Goal: Information Seeking & Learning: Learn about a topic

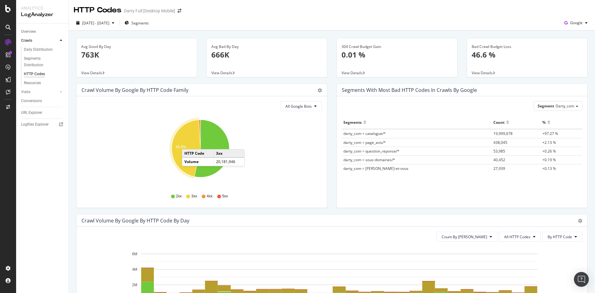
click at [188, 143] on icon "A chart." at bounding box center [186, 148] width 29 height 57
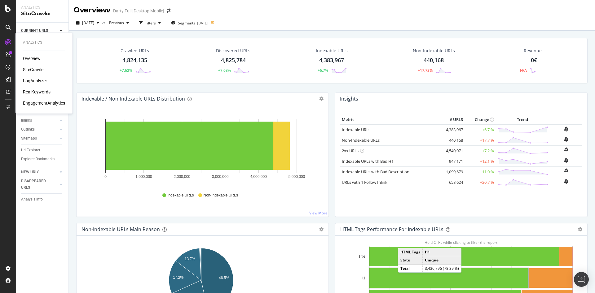
click at [43, 82] on div "LogAnalyzer" at bounding box center [35, 81] width 24 height 6
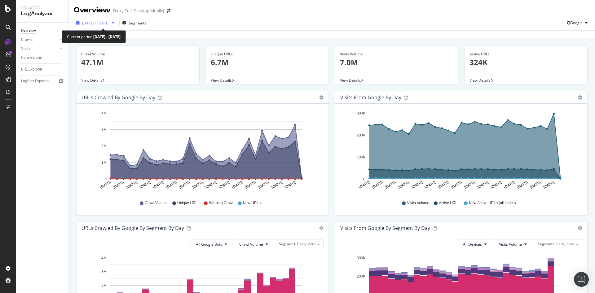
click at [117, 23] on div "[DATE] - [DATE]" at bounding box center [95, 22] width 43 height 9
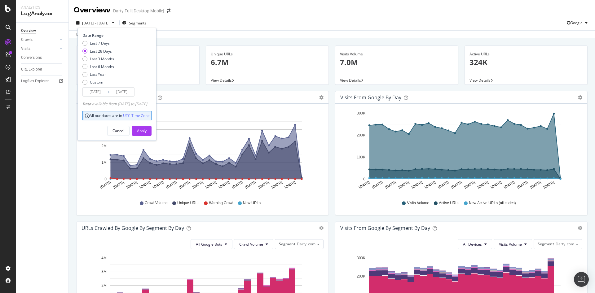
click at [101, 94] on input "[DATE]" at bounding box center [95, 92] width 25 height 9
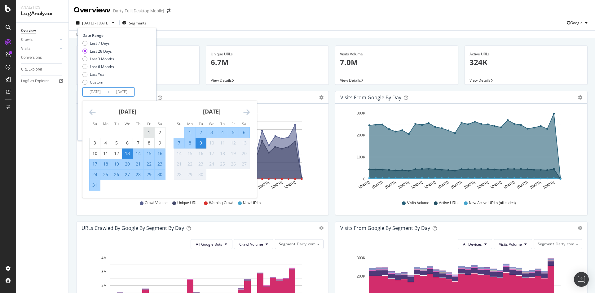
click at [148, 133] on div "1" at bounding box center [149, 132] width 11 height 6
type input "[DATE]"
click at [94, 185] on div "31" at bounding box center [95, 185] width 11 height 6
type input "[DATE]"
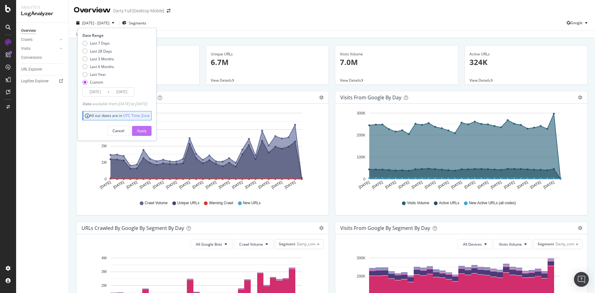
click at [147, 129] on div "Apply" at bounding box center [142, 130] width 10 height 5
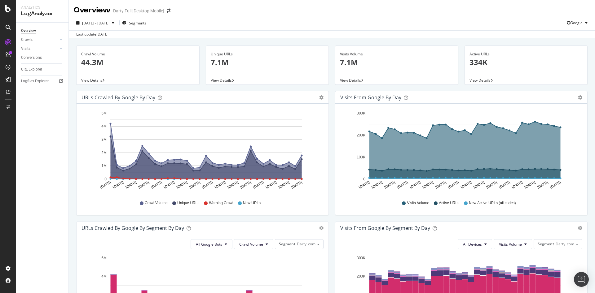
click at [99, 71] on div "Crawl Volume 44.3M" at bounding box center [137, 61] width 113 height 30
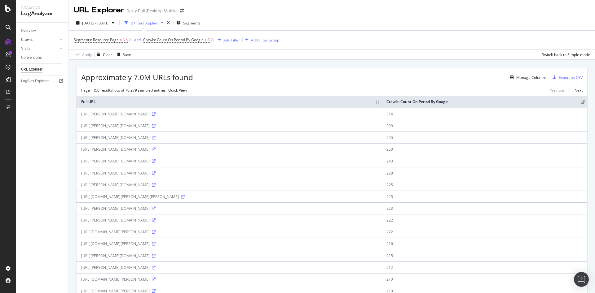
click at [37, 41] on link "Crawls" at bounding box center [39, 40] width 37 height 7
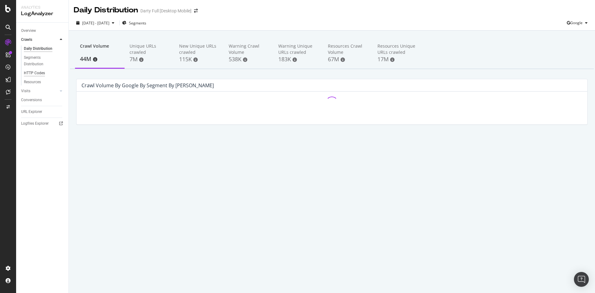
click at [40, 71] on div "HTTP Codes" at bounding box center [34, 73] width 21 height 7
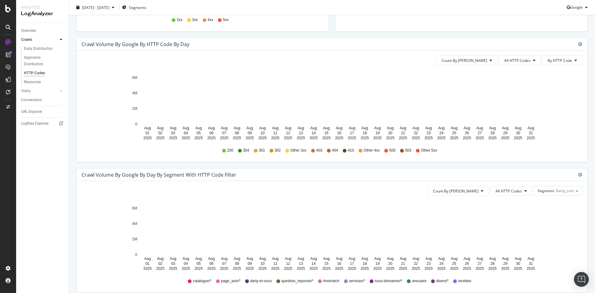
scroll to position [186, 0]
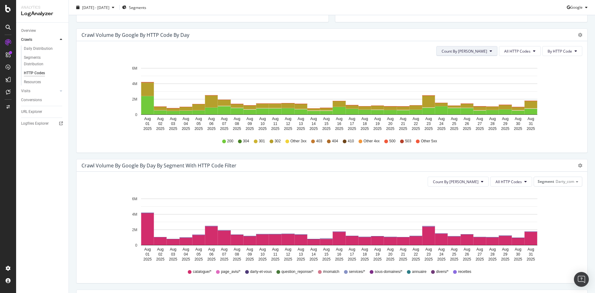
click at [484, 54] on button "Count By [PERSON_NAME]" at bounding box center [466, 51] width 61 height 10
click at [485, 77] on span "Cumulated (all codes)" at bounding box center [482, 75] width 47 height 6
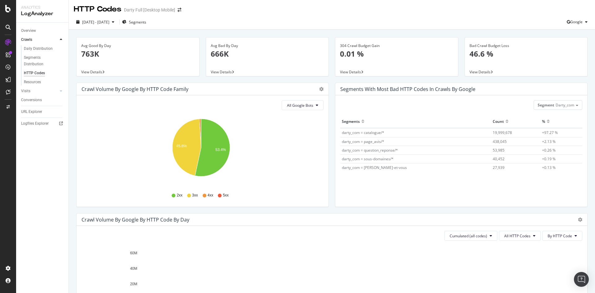
scroll to position [0, 0]
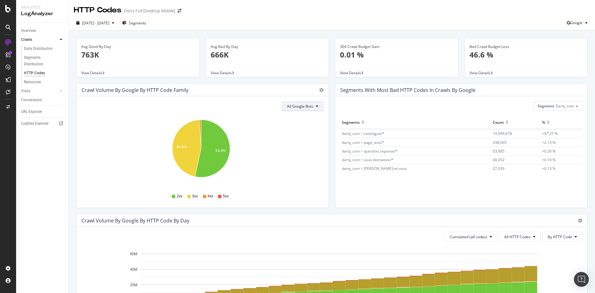
click at [316, 108] on icon at bounding box center [317, 106] width 2 height 4
click at [319, 92] on icon "gear" at bounding box center [321, 90] width 4 height 4
click at [305, 112] on span "Table" at bounding box center [303, 113] width 50 height 8
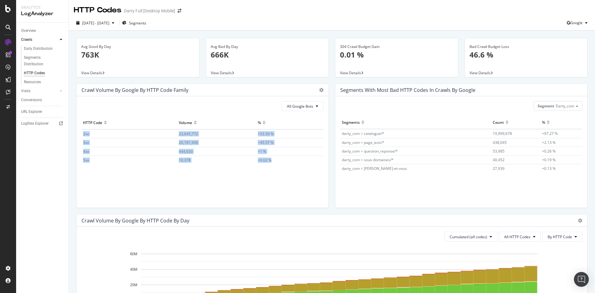
drag, startPoint x: 274, startPoint y: 162, endPoint x: 83, endPoint y: 133, distance: 192.6
click at [83, 133] on tbody "2xx 23,645,772 +53.39 % 3xx 20,181,946 +45.57 % 4xx 444,630 +1 % 5xx 10,378 +0.…" at bounding box center [202, 146] width 242 height 35
copy tbody "2xx 23,645,772 +53.39 % 3xx 20,181,946 +45.57 % 4xx 444,630 +1 % 5xx 10,378 +0.…"
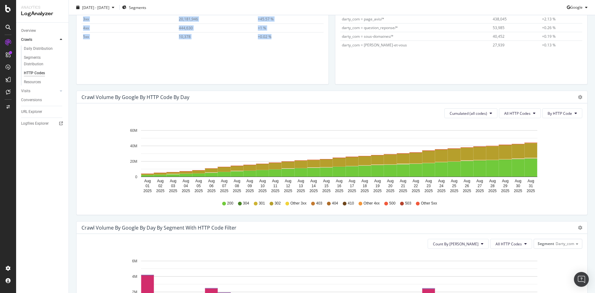
scroll to position [124, 0]
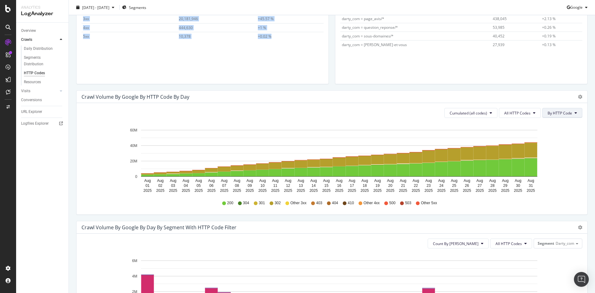
click at [574, 115] on icon at bounding box center [575, 113] width 2 height 4
click at [527, 111] on button "All HTTP Codes" at bounding box center [520, 113] width 42 height 10
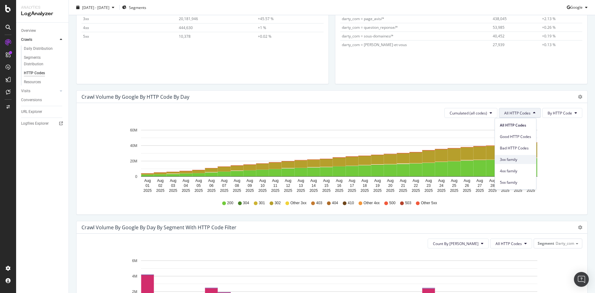
click at [515, 162] on span "3xx family" at bounding box center [515, 160] width 31 height 6
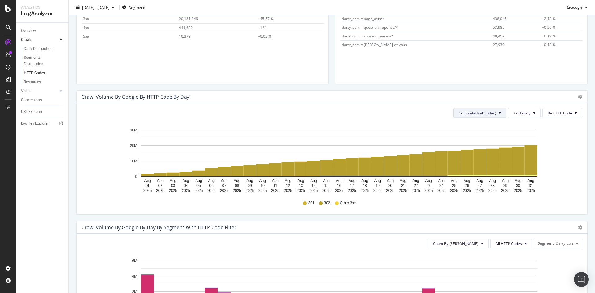
click at [491, 114] on button "Cumulated (all codes)" at bounding box center [479, 113] width 53 height 10
click at [533, 114] on icon at bounding box center [534, 113] width 2 height 4
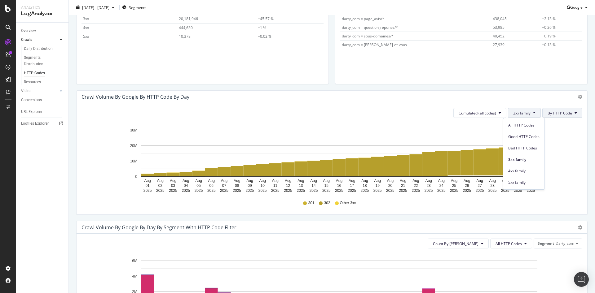
click at [568, 115] on button "By HTTP Code" at bounding box center [562, 113] width 40 height 10
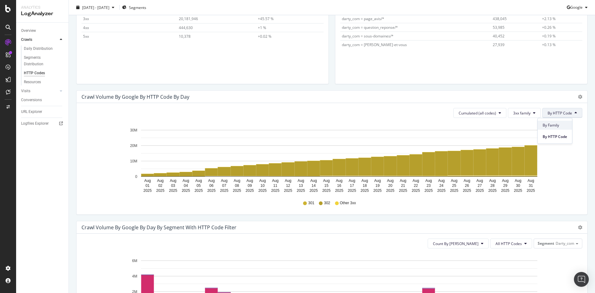
click at [562, 128] on span "By Family" at bounding box center [554, 126] width 24 height 6
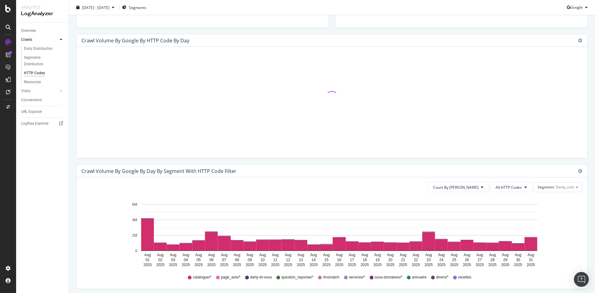
scroll to position [186, 0]
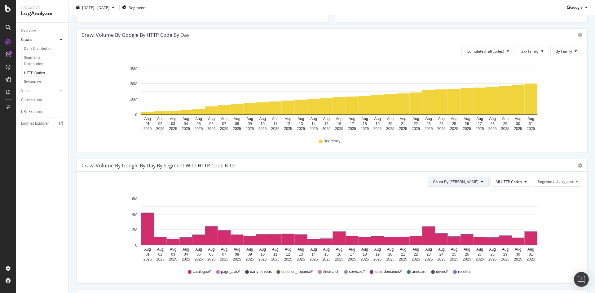
click at [472, 185] on button "Count By [PERSON_NAME]" at bounding box center [457, 182] width 61 height 10
click at [472, 208] on span "Cumulated (all codes)" at bounding box center [474, 206] width 47 height 6
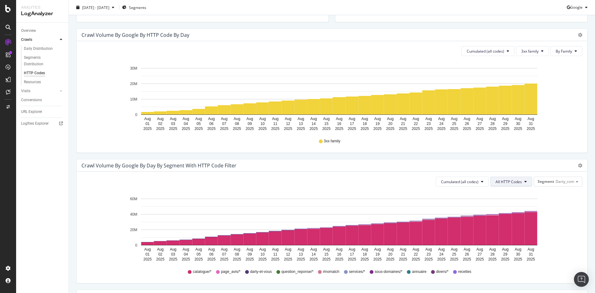
click at [518, 181] on button "All HTTP Codes" at bounding box center [511, 182] width 42 height 10
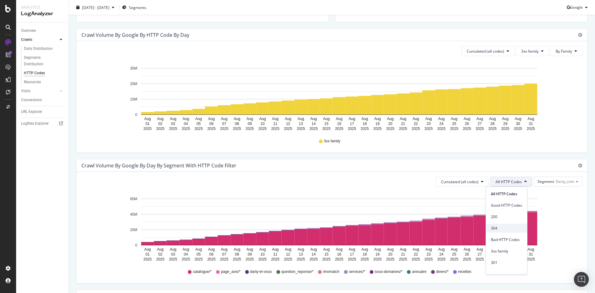
click at [508, 228] on span "304" at bounding box center [506, 229] width 31 height 6
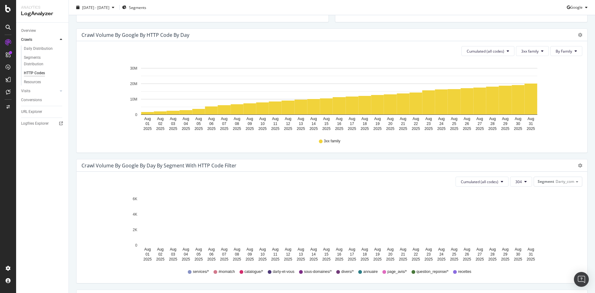
scroll to position [217, 0]
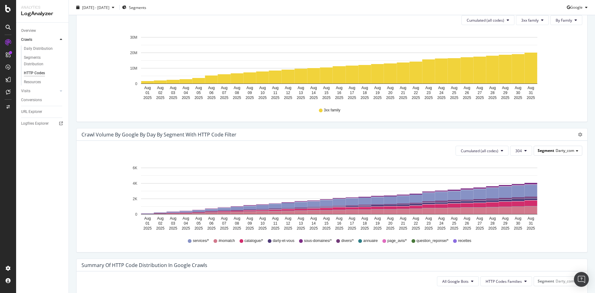
click at [560, 154] on div "Segment Darty_com" at bounding box center [558, 150] width 48 height 9
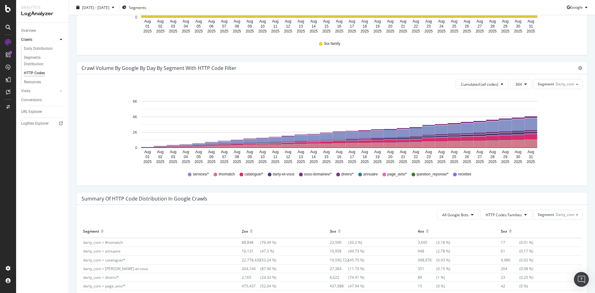
scroll to position [248, 0]
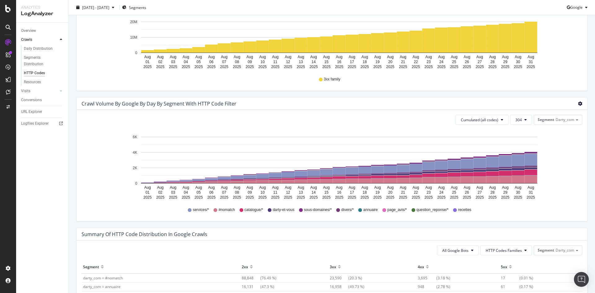
click at [578, 102] on icon "gear" at bounding box center [580, 104] width 4 height 4
click at [559, 138] on span "Table" at bounding box center [556, 138] width 61 height 8
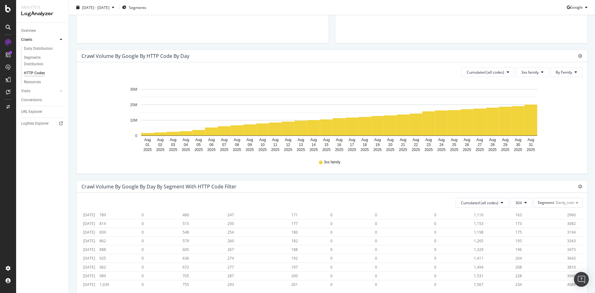
scroll to position [155, 0]
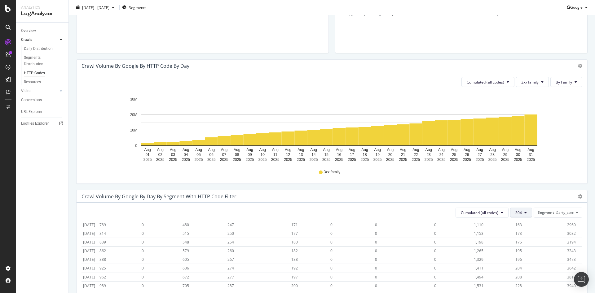
click at [524, 213] on icon at bounding box center [525, 213] width 2 height 4
click at [519, 196] on span "301" at bounding box center [525, 196] width 31 height 6
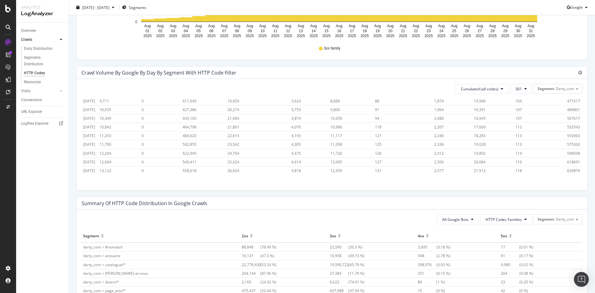
scroll to position [373, 0]
drag, startPoint x: 563, startPoint y: 165, endPoint x: 567, endPoint y: 165, distance: 4.0
click at [567, 168] on span "639879" at bounding box center [573, 170] width 13 height 5
click at [569, 166] on td "639879" at bounding box center [573, 170] width 17 height 9
drag, startPoint x: 568, startPoint y: 165, endPoint x: 557, endPoint y: 168, distance: 12.1
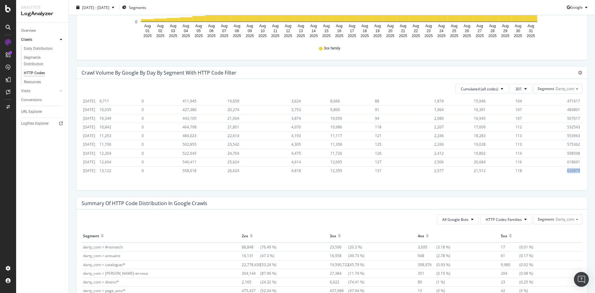
click at [567, 168] on span "639879" at bounding box center [573, 170] width 13 height 5
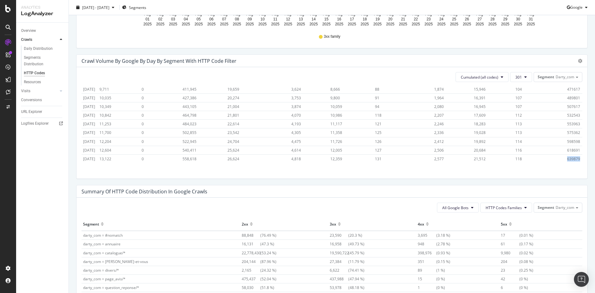
scroll to position [285, 0]
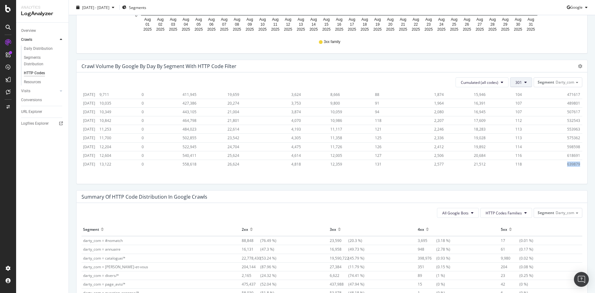
click at [522, 82] on button "301" at bounding box center [521, 82] width 22 height 10
click at [521, 142] on span "302" at bounding box center [525, 144] width 31 height 6
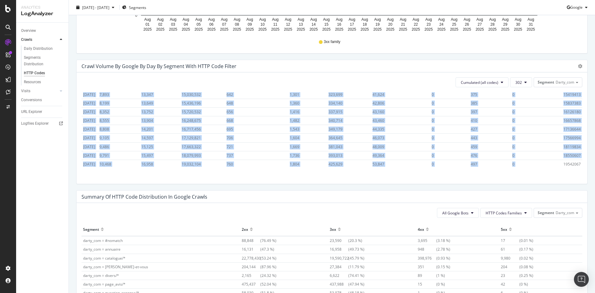
drag, startPoint x: 553, startPoint y: 160, endPoint x: 573, endPoint y: 159, distance: 19.8
click at [573, 159] on div "Date darty_com = #nomatch darty_com = annuaire darty_com = catalogue/* darty_co…" at bounding box center [331, 130] width 501 height 76
copy table "Date darty_com = #nomatch darty_com = annuaire darty_com = catalogue/* darty_co…"
click at [513, 215] on span "HTTP Codes Families" at bounding box center [503, 213] width 36 height 5
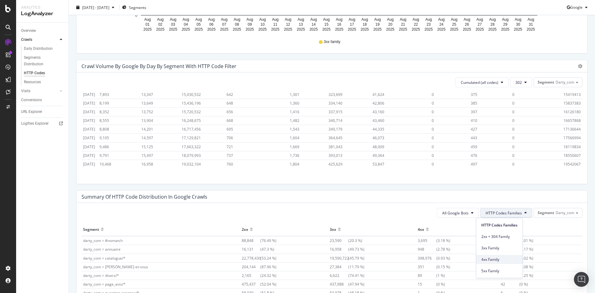
click at [504, 262] on span "4xx Family" at bounding box center [499, 260] width 36 height 6
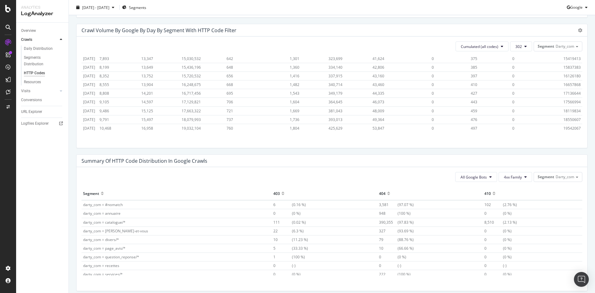
scroll to position [223, 0]
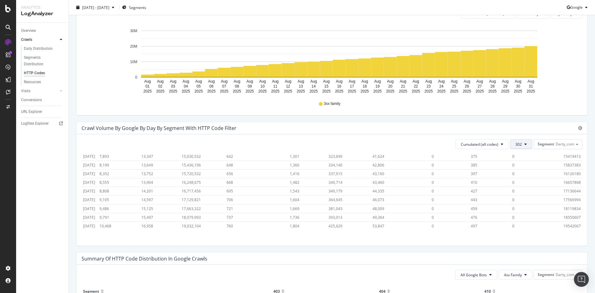
click at [518, 144] on button "302" at bounding box center [521, 144] width 22 height 10
click at [527, 189] on span "4xx family" at bounding box center [525, 190] width 31 height 6
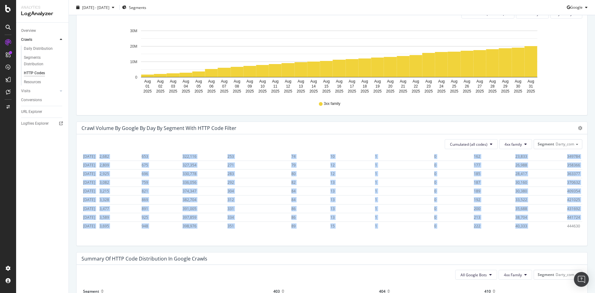
drag, startPoint x: 556, startPoint y: 221, endPoint x: 572, endPoint y: 219, distance: 16.6
click at [572, 219] on div "Date darty_com = #nomatch darty_com = annuaire darty_com = catalogue/* darty_co…" at bounding box center [331, 192] width 501 height 76
copy table "Date darty_com = #nomatch darty_com = annuaire darty_com = catalogue/* darty_co…"
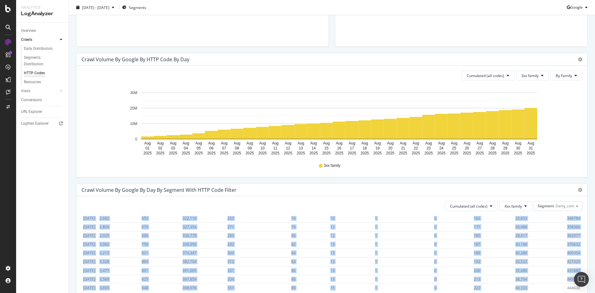
scroll to position [223, 0]
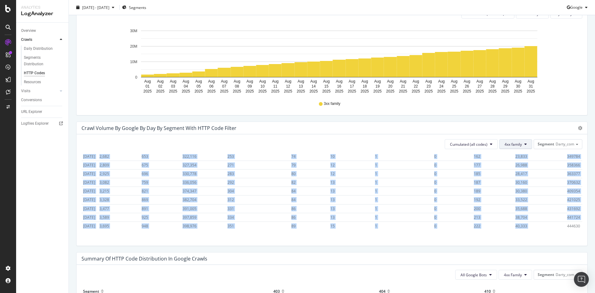
click at [518, 146] on button "4xx family" at bounding box center [515, 144] width 33 height 10
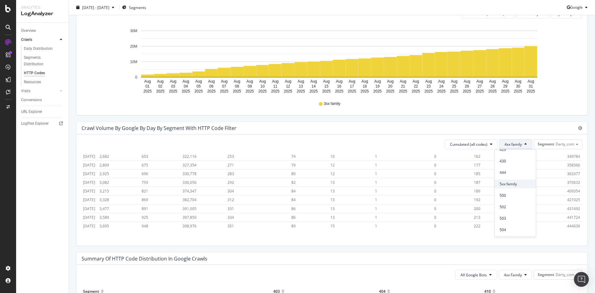
click at [519, 180] on div "5xx family" at bounding box center [514, 184] width 41 height 9
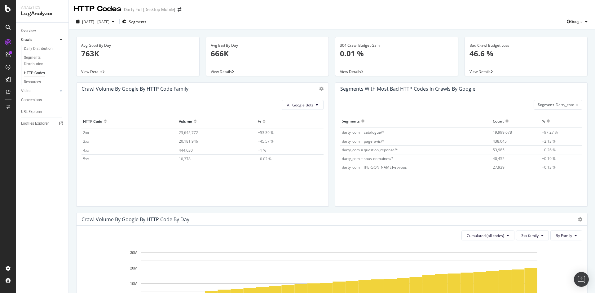
scroll to position [0, 0]
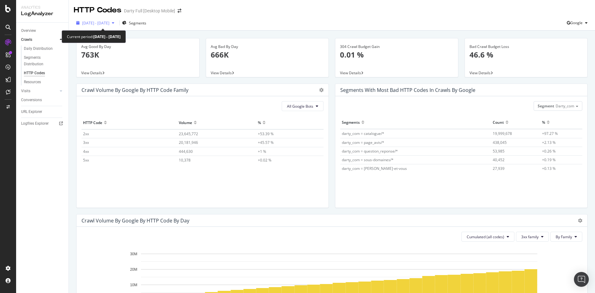
click at [114, 22] on icon "button" at bounding box center [113, 23] width 2 height 4
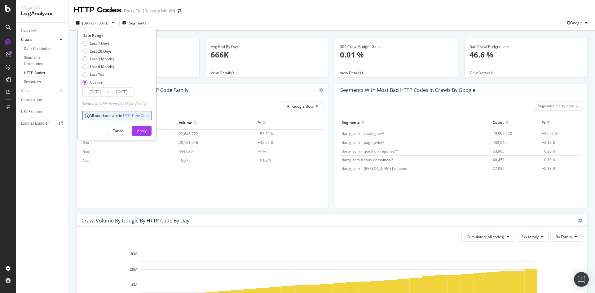
click at [103, 89] on input "[DATE]" at bounding box center [95, 92] width 25 height 9
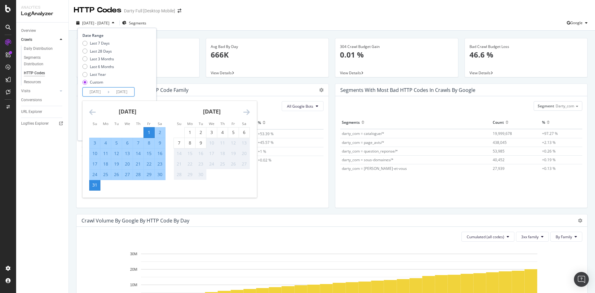
click at [94, 113] on icon "Move backward to switch to the previous month." at bounding box center [92, 111] width 7 height 7
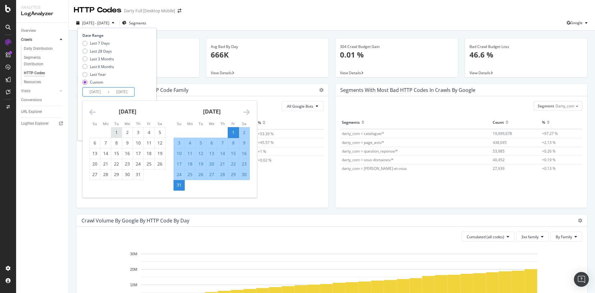
click at [116, 132] on div "1" at bounding box center [116, 132] width 11 height 6
type input "[DATE]"
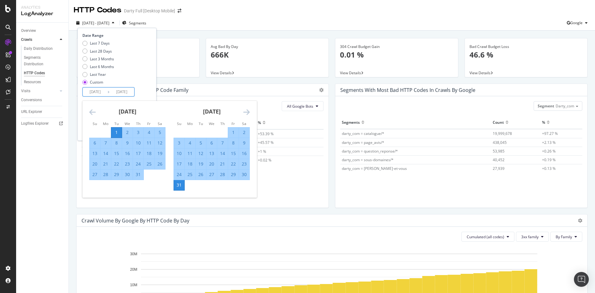
click at [138, 175] on div "31" at bounding box center [138, 175] width 11 height 6
type input "[DATE]"
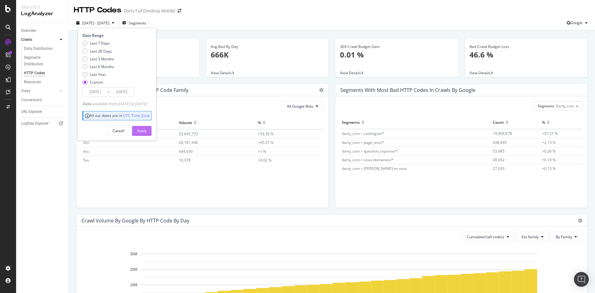
click at [151, 129] on button "Apply" at bounding box center [142, 131] width 20 height 10
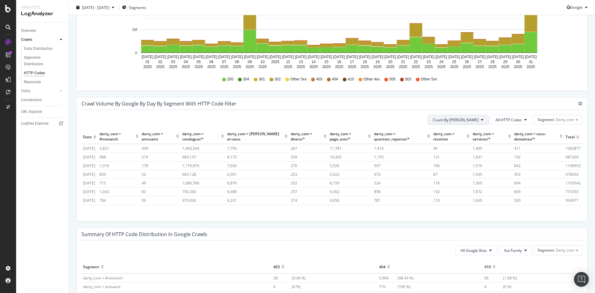
click at [481, 121] on icon at bounding box center [482, 120] width 2 height 4
click at [470, 143] on span "Cumulated (all codes)" at bounding box center [474, 144] width 47 height 6
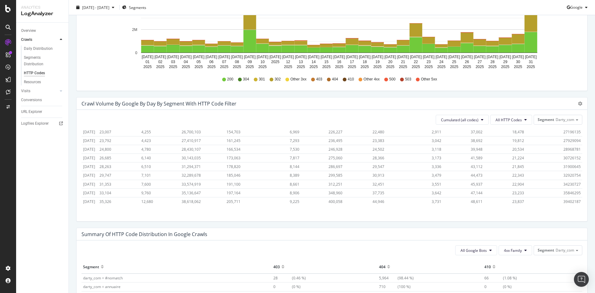
scroll to position [373, 0]
drag, startPoint x: 557, startPoint y: 195, endPoint x: 571, endPoint y: 196, distance: 13.9
click at [571, 197] on td "39402187" at bounding box center [572, 201] width 20 height 9
copy span "39402187"
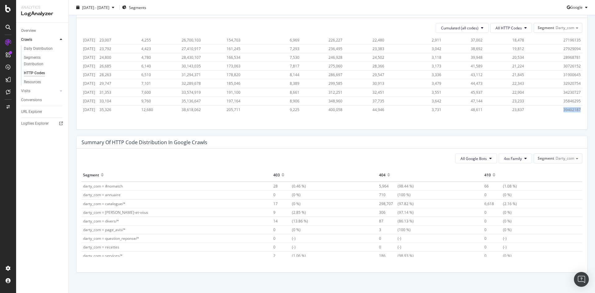
scroll to position [347, 0]
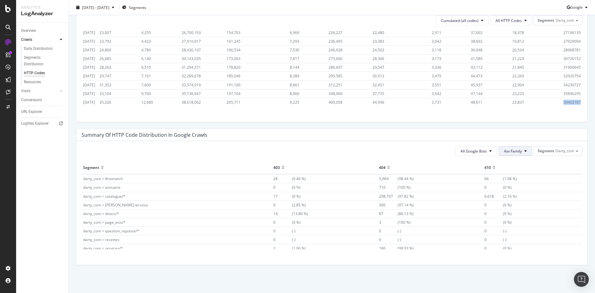
click at [508, 151] on span "4xx Family" at bounding box center [513, 151] width 18 height 5
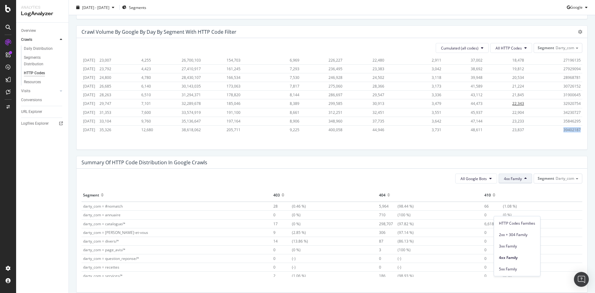
scroll to position [285, 0]
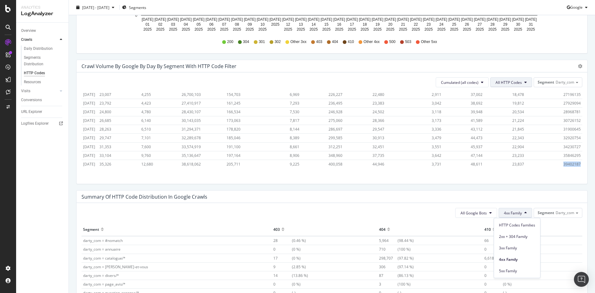
click at [515, 82] on span "All HTTP Codes" at bounding box center [508, 82] width 26 height 5
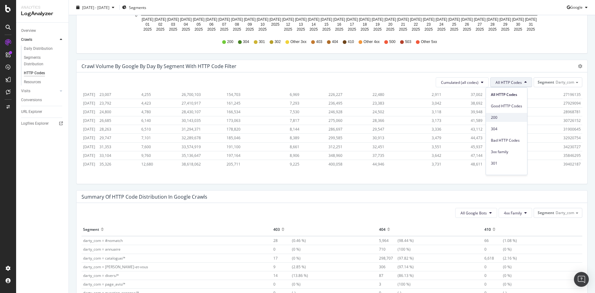
click at [508, 118] on span "200" at bounding box center [506, 118] width 31 height 6
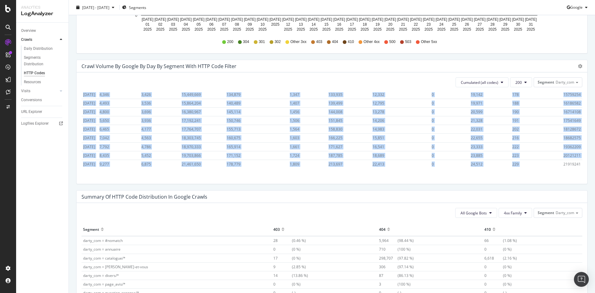
drag, startPoint x: 554, startPoint y: 159, endPoint x: 572, endPoint y: 159, distance: 18.0
click at [572, 159] on div "Date darty_com = #nomatch darty_com = annuaire darty_com = catalogue/* darty_co…" at bounding box center [331, 130] width 501 height 76
copy table "Date darty_com = #nomatch darty_com = annuaire darty_com = catalogue/* darty_co…"
click at [522, 84] on button "200" at bounding box center [521, 82] width 22 height 10
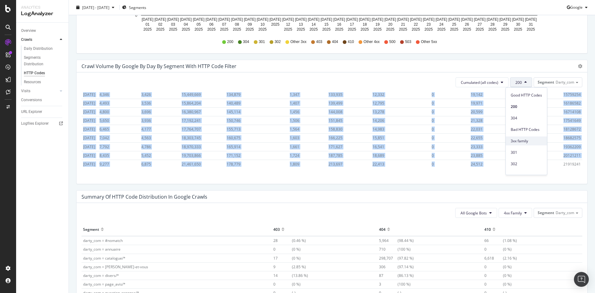
scroll to position [0, 0]
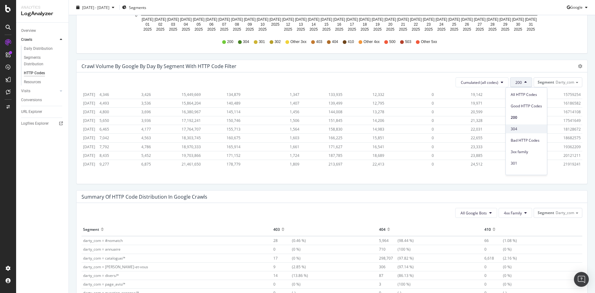
click at [528, 130] on span "304" at bounding box center [525, 129] width 31 height 6
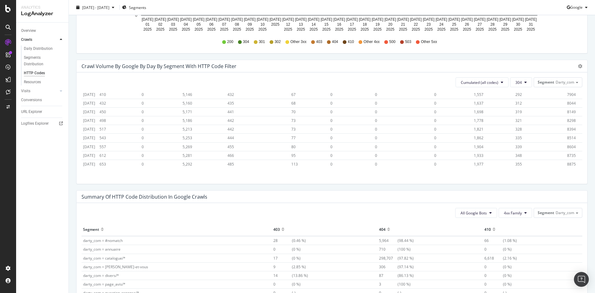
scroll to position [373, 0]
click at [519, 80] on button "304" at bounding box center [521, 82] width 22 height 10
click at [518, 160] on div "301" at bounding box center [526, 163] width 41 height 9
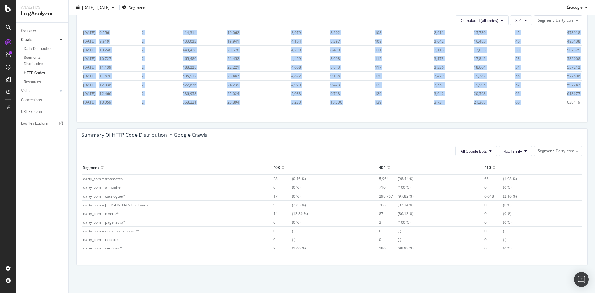
drag, startPoint x: 557, startPoint y: 97, endPoint x: 576, endPoint y: 97, distance: 19.5
click at [576, 97] on div "Date darty_com = #nomatch darty_com = annuaire darty_com = catalogue/* darty_co…" at bounding box center [331, 68] width 501 height 76
copy table "Date darty_com = #nomatch darty_com = annuaire darty_com = catalogue/* darty_co…"
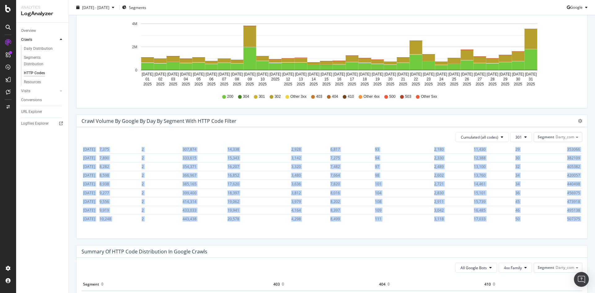
scroll to position [223, 0]
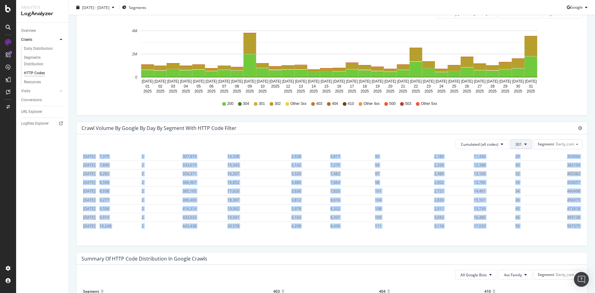
click at [518, 146] on button "301" at bounding box center [521, 144] width 22 height 10
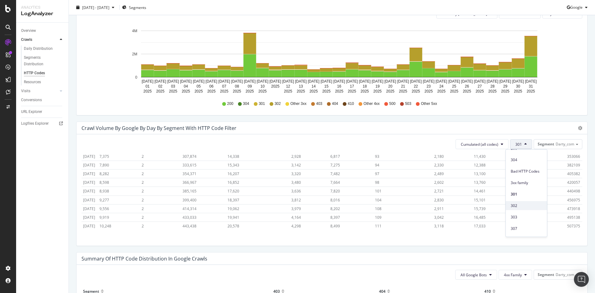
click at [530, 206] on span "302" at bounding box center [525, 206] width 31 height 6
click at [565, 224] on span "16491694" at bounding box center [571, 226] width 17 height 5
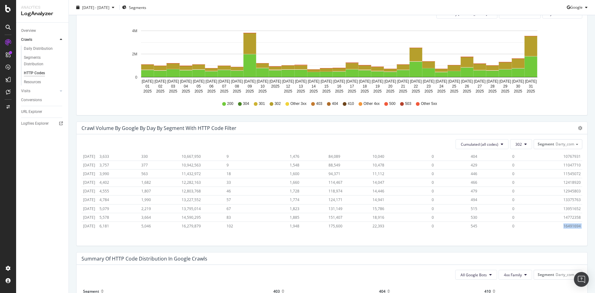
click at [565, 224] on span "16491694" at bounding box center [571, 226] width 17 height 5
click at [524, 145] on icon at bounding box center [525, 144] width 2 height 4
click at [536, 199] on span "4xx family" at bounding box center [525, 198] width 31 height 6
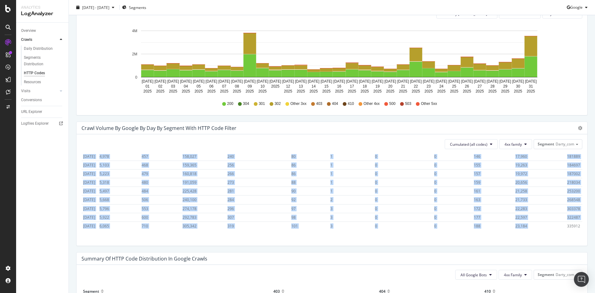
drag, startPoint x: 556, startPoint y: 220, endPoint x: 573, endPoint y: 221, distance: 17.4
click at [573, 221] on div "Date darty_com = #nomatch darty_com = annuaire darty_com = catalogue/* darty_co…" at bounding box center [331, 192] width 501 height 76
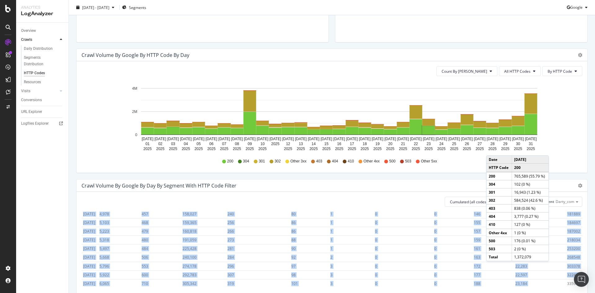
scroll to position [161, 0]
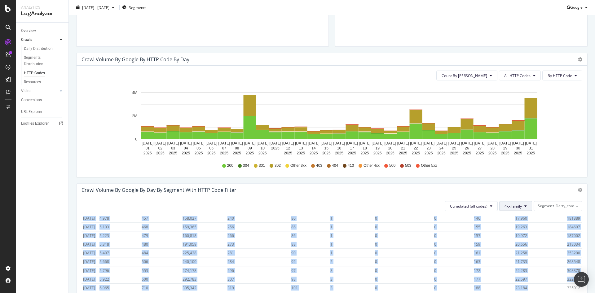
click at [522, 207] on button "4xx family" at bounding box center [515, 206] width 33 height 10
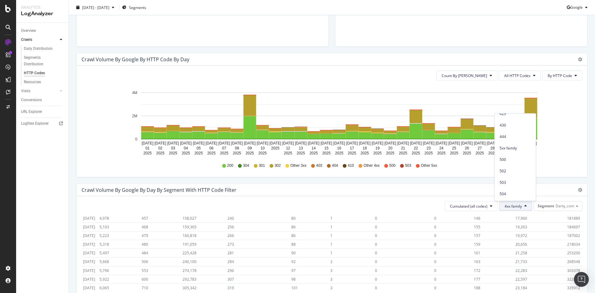
click at [519, 150] on span "5xx family" at bounding box center [514, 149] width 31 height 6
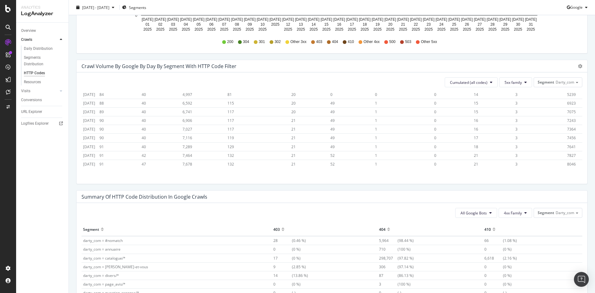
scroll to position [373, 0]
drag, startPoint x: 555, startPoint y: 160, endPoint x: 567, endPoint y: 160, distance: 11.5
click at [567, 160] on td "8046" at bounding box center [573, 164] width 17 height 9
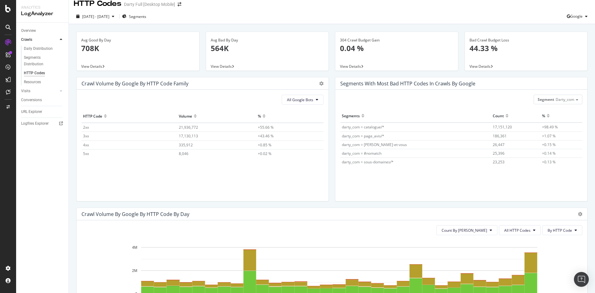
scroll to position [0, 0]
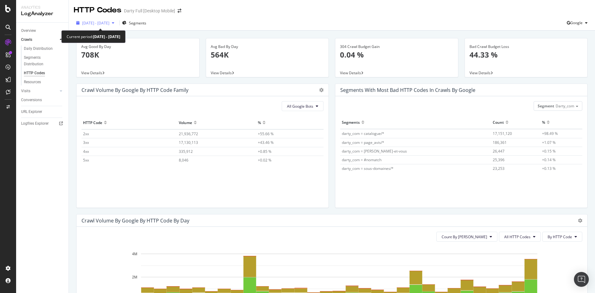
click at [117, 24] on div "button" at bounding box center [112, 23] width 7 height 4
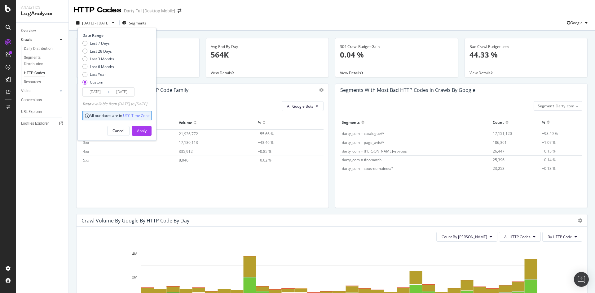
click at [97, 89] on input "[DATE]" at bounding box center [95, 92] width 25 height 9
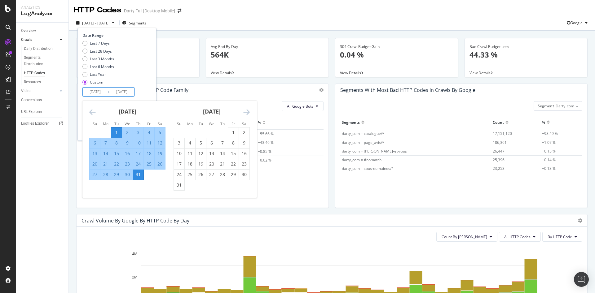
click at [95, 110] on div "[DATE] 1 2 3 4 5 6 7 8 9 10 11 12 13 14 15 16 17 18 19 20 21 22 23 24 25 26 27 …" at bounding box center [169, 149] width 174 height 97
click at [89, 112] on icon "Move backward to switch to the previous month." at bounding box center [92, 111] width 7 height 7
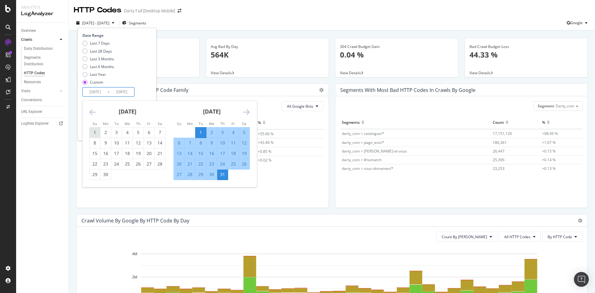
click at [91, 130] on div "1" at bounding box center [95, 132] width 11 height 6
type input "[DATE]"
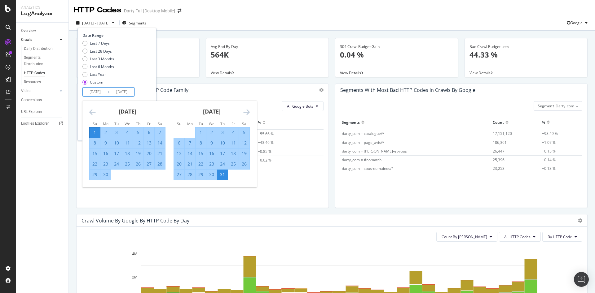
click at [104, 174] on div "30" at bounding box center [105, 175] width 11 height 6
type input "[DATE]"
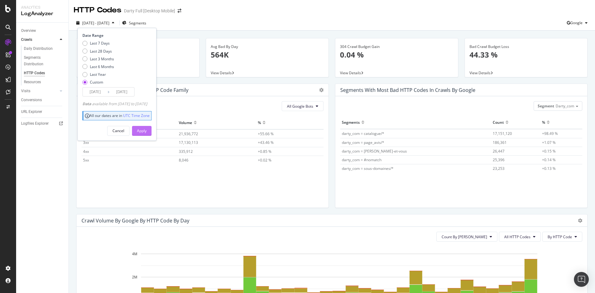
click at [147, 132] on div "Apply" at bounding box center [142, 130] width 10 height 5
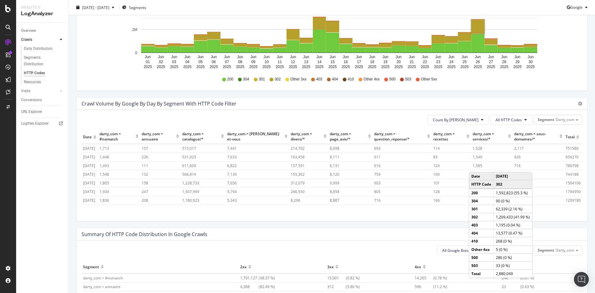
click at [581, 188] on div "Count By Day All HTTP Codes Segment Darty_com Hold CTRL while clicking to filte…" at bounding box center [332, 166] width 510 height 112
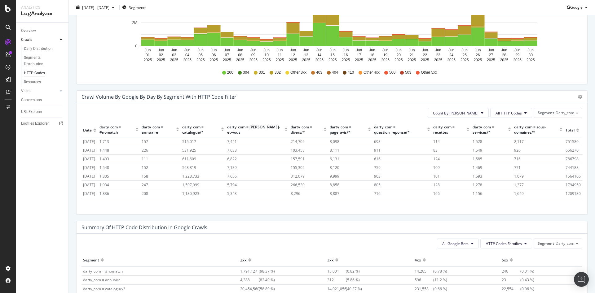
scroll to position [254, 0]
click at [516, 111] on span "All HTTP Codes" at bounding box center [508, 113] width 26 height 5
click at [510, 147] on span "200" at bounding box center [506, 149] width 31 height 6
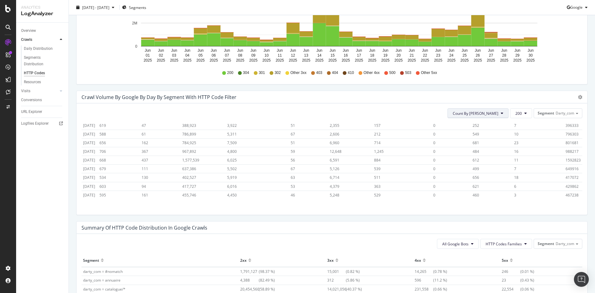
click at [498, 118] on button "Count By [PERSON_NAME]" at bounding box center [477, 113] width 61 height 10
click at [496, 135] on span "Cumulated (all codes)" at bounding box center [493, 137] width 47 height 6
drag, startPoint x: 554, startPoint y: 190, endPoint x: 570, endPoint y: 190, distance: 16.7
click at [570, 191] on td "22076511" at bounding box center [572, 195] width 20 height 9
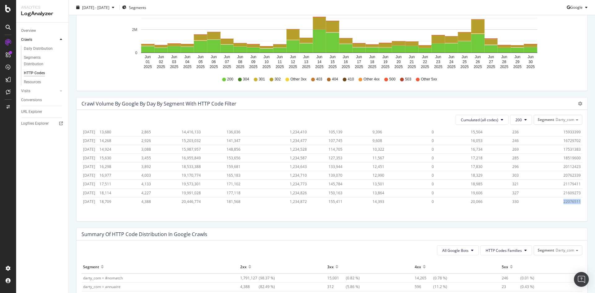
scroll to position [359, 0]
copy span "22076511"
click at [524, 120] on icon at bounding box center [525, 120] width 2 height 4
click at [518, 167] on span "304" at bounding box center [525, 167] width 31 height 6
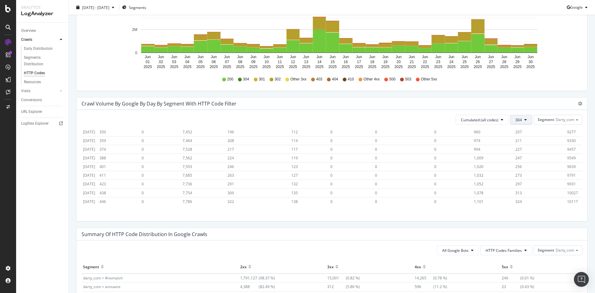
click at [519, 124] on button "304" at bounding box center [521, 120] width 22 height 10
click at [523, 132] on span "All HTTP Codes" at bounding box center [525, 132] width 31 height 6
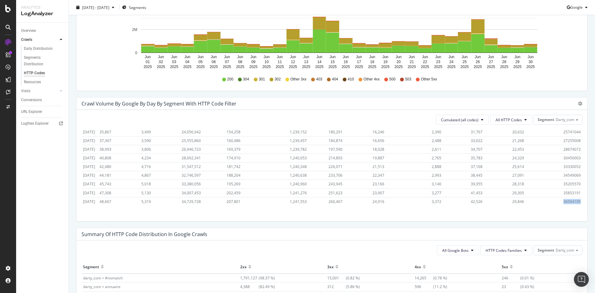
drag, startPoint x: 553, startPoint y: 196, endPoint x: 571, endPoint y: 197, distance: 18.0
click at [571, 197] on td "36594195" at bounding box center [572, 201] width 20 height 9
copy span "36594195"
click at [521, 123] on button "All HTTP Codes" at bounding box center [511, 120] width 42 height 10
click at [509, 152] on div "200" at bounding box center [506, 155] width 41 height 9
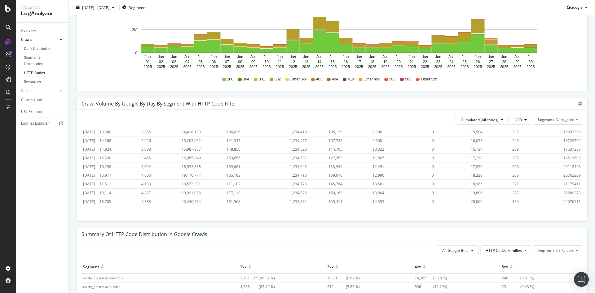
click at [563, 199] on span "22076511" at bounding box center [571, 201] width 17 height 5
copy span "22076511"
click at [517, 124] on button "200" at bounding box center [521, 120] width 22 height 10
click at [520, 169] on span "304" at bounding box center [525, 167] width 31 height 6
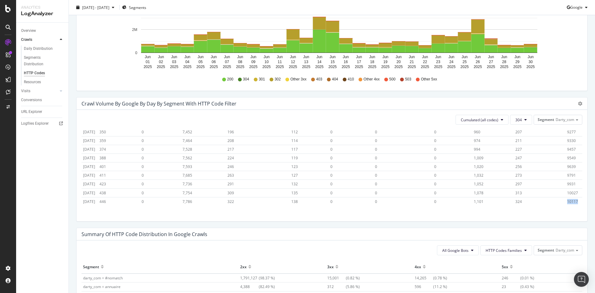
drag, startPoint x: 556, startPoint y: 197, endPoint x: 568, endPoint y: 197, distance: 12.4
click at [568, 197] on td "10117" at bounding box center [573, 201] width 17 height 9
copy span "10117"
click at [526, 122] on button "304" at bounding box center [521, 120] width 22 height 10
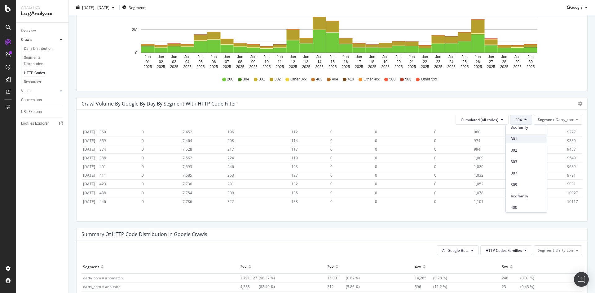
click at [527, 137] on span "301" at bounding box center [525, 139] width 31 height 6
click at [567, 199] on span "716201" at bounding box center [573, 201] width 13 height 5
